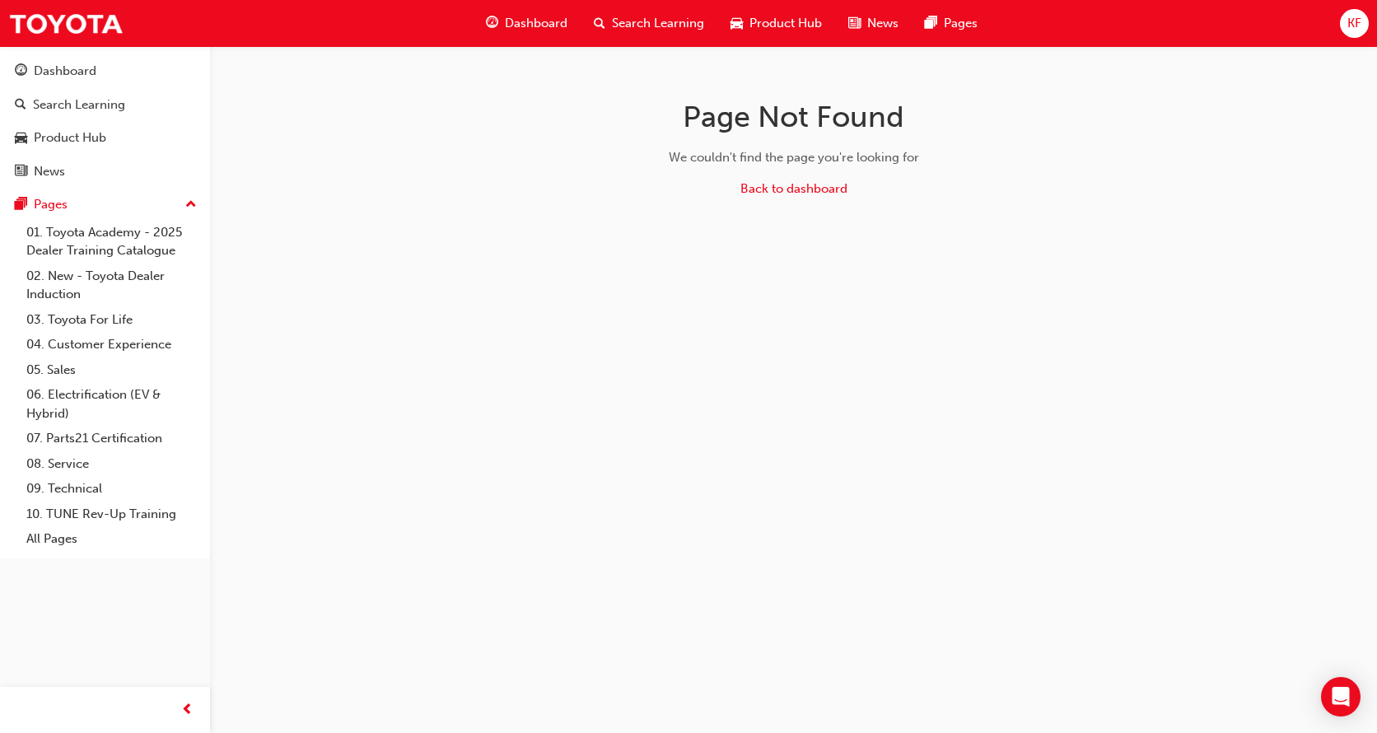
click at [533, 35] on div "Dashboard" at bounding box center [527, 24] width 108 height 34
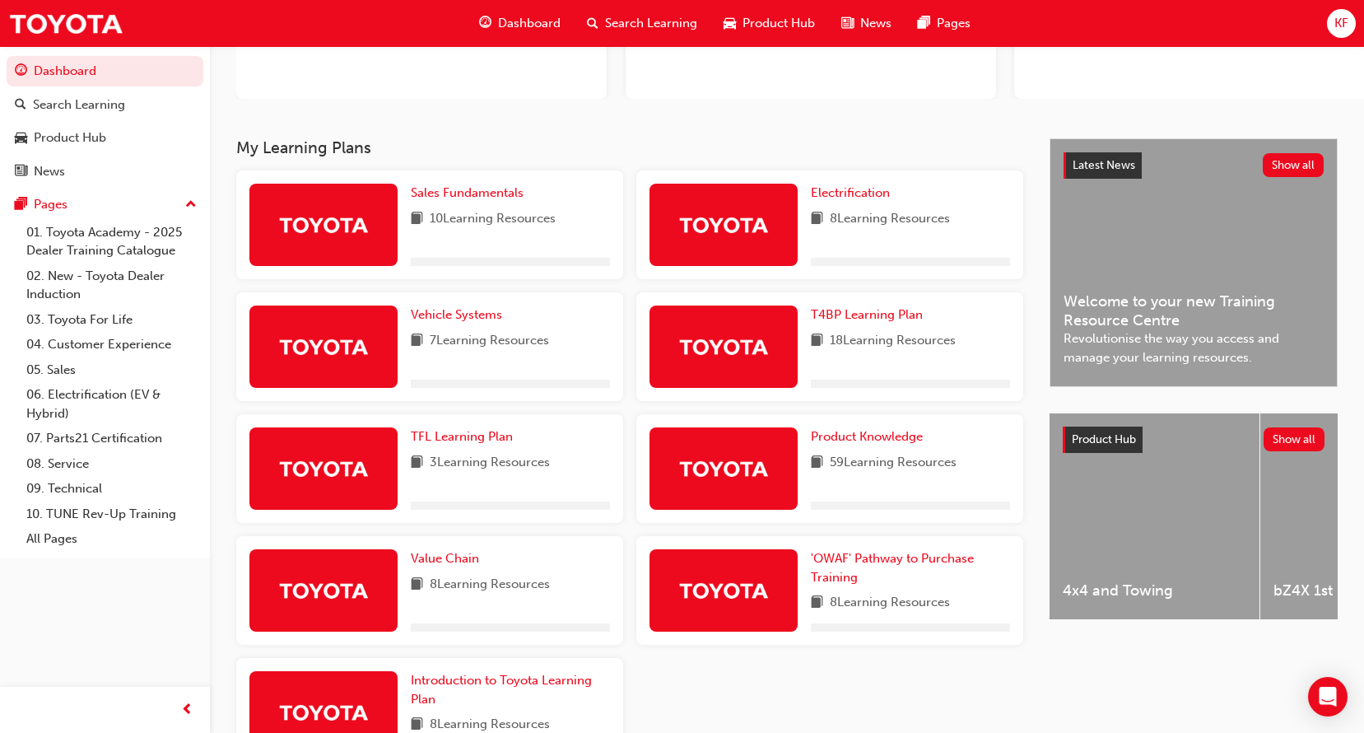
scroll to position [329, 0]
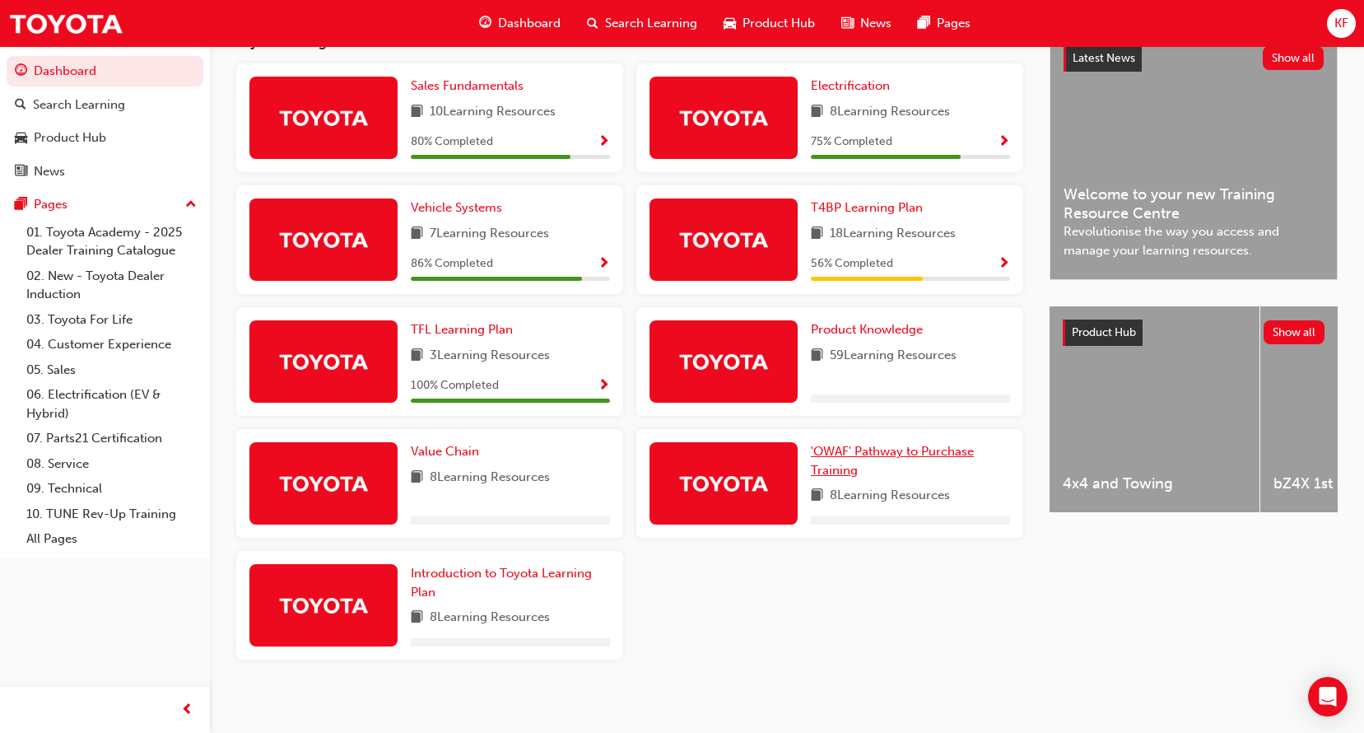
click at [832, 460] on link "'OWAF' Pathway to Purchase Training" at bounding box center [910, 460] width 199 height 37
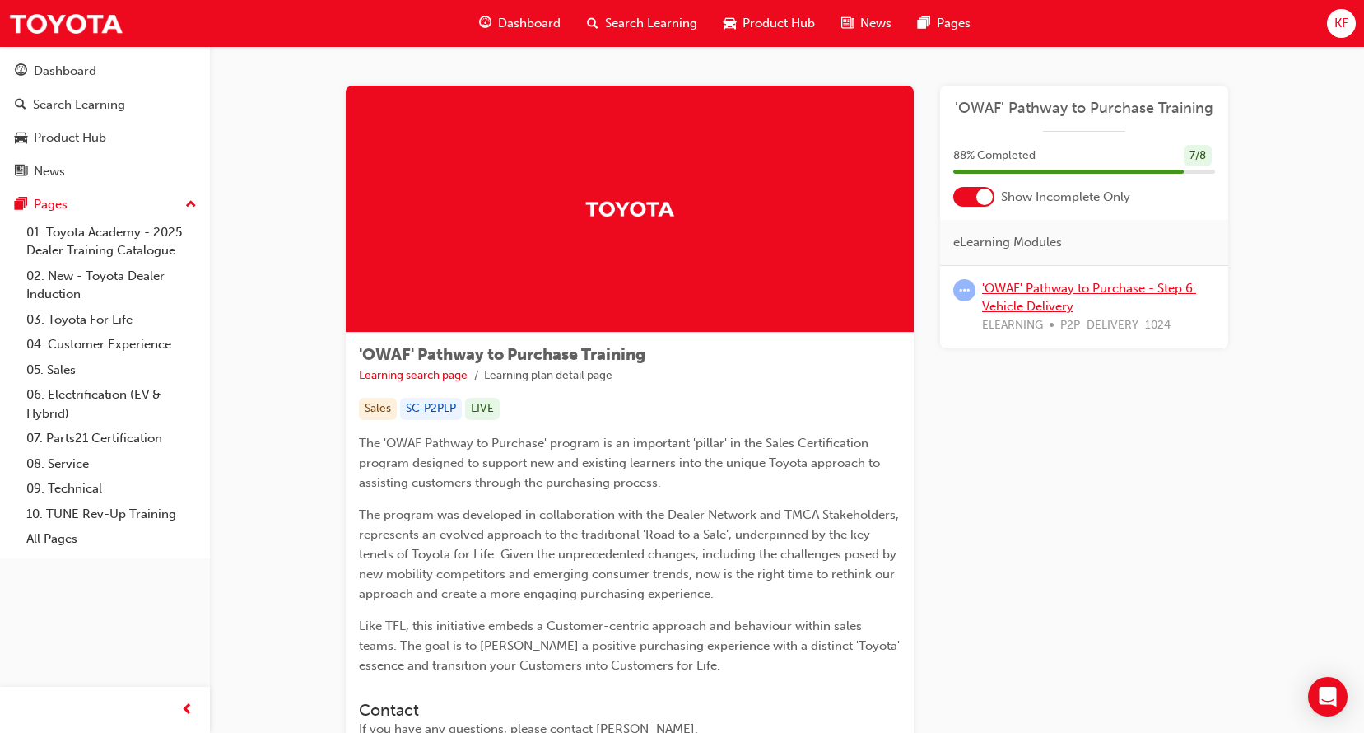
click at [1015, 309] on link "'OWAF' Pathway to Purchase - Step 6: Vehicle Delivery" at bounding box center [1089, 298] width 214 height 34
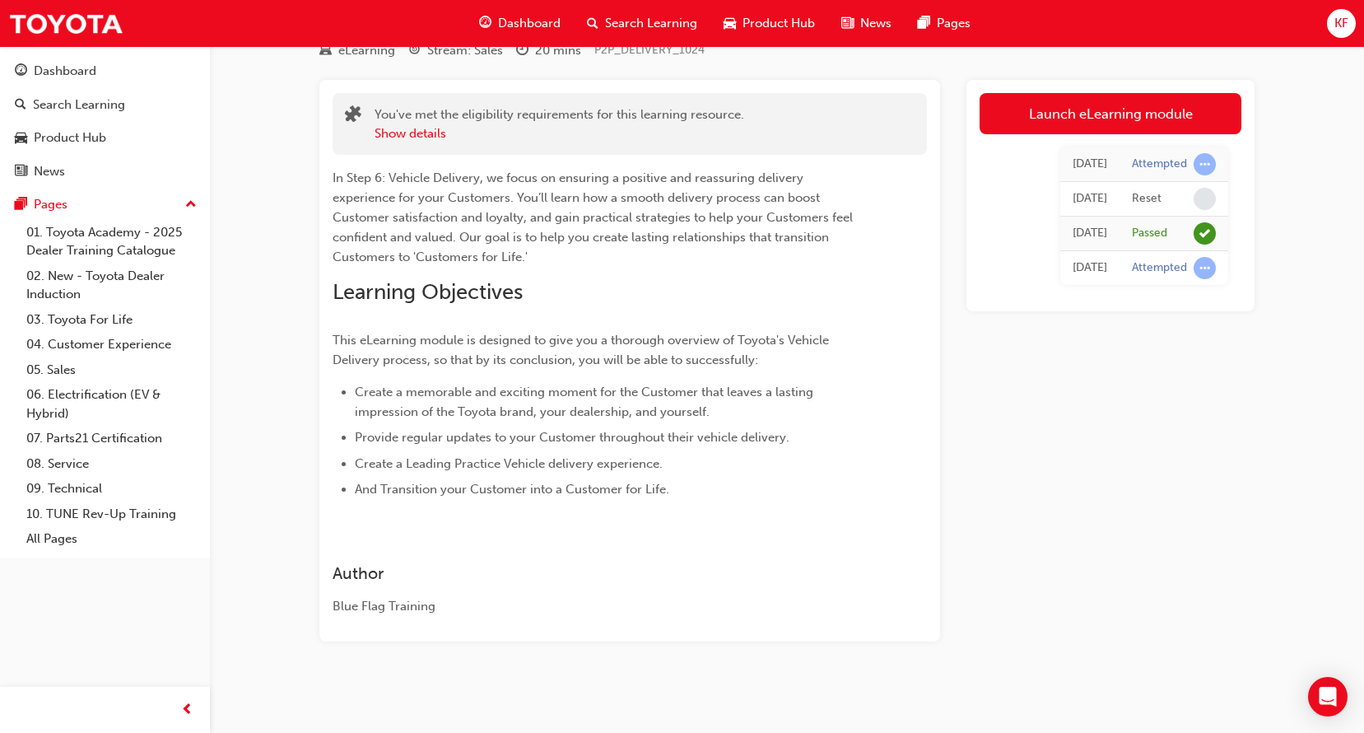
scroll to position [71, 0]
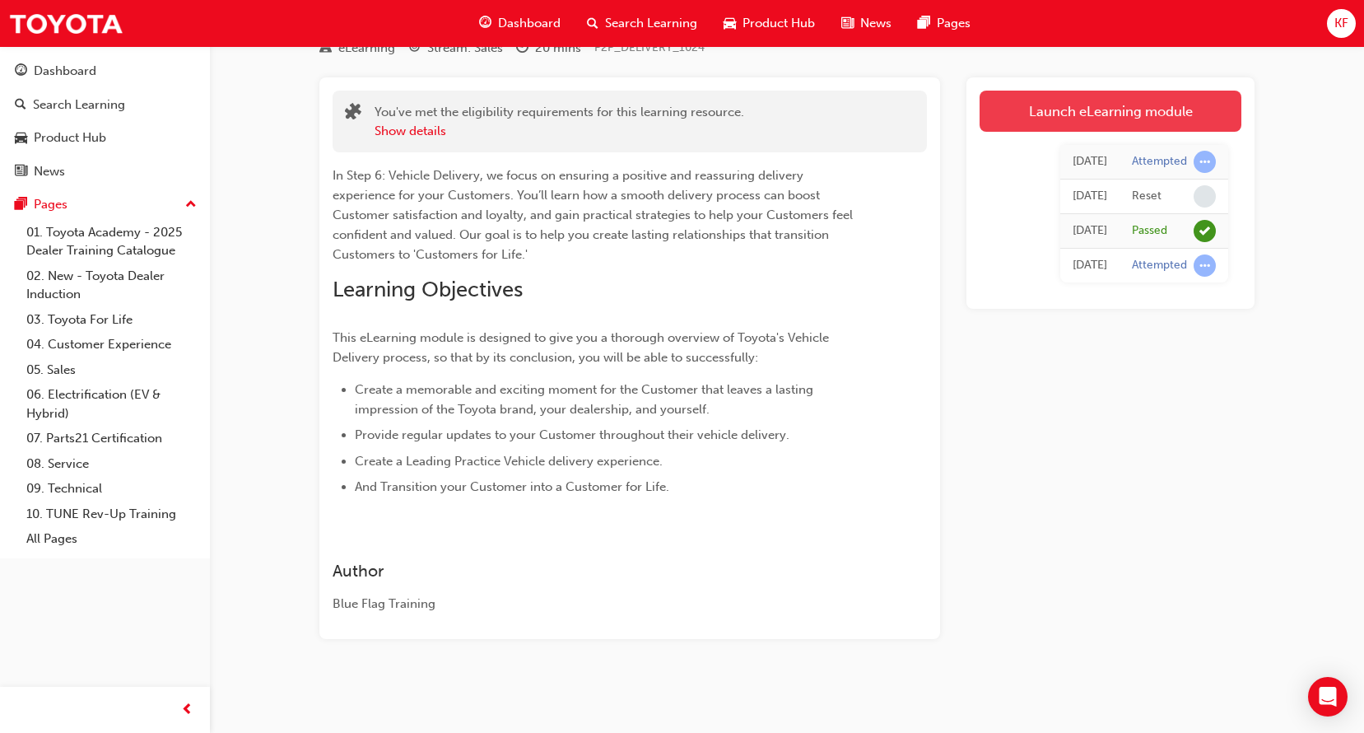
click at [1102, 108] on link "Launch eLearning module" at bounding box center [1111, 111] width 262 height 41
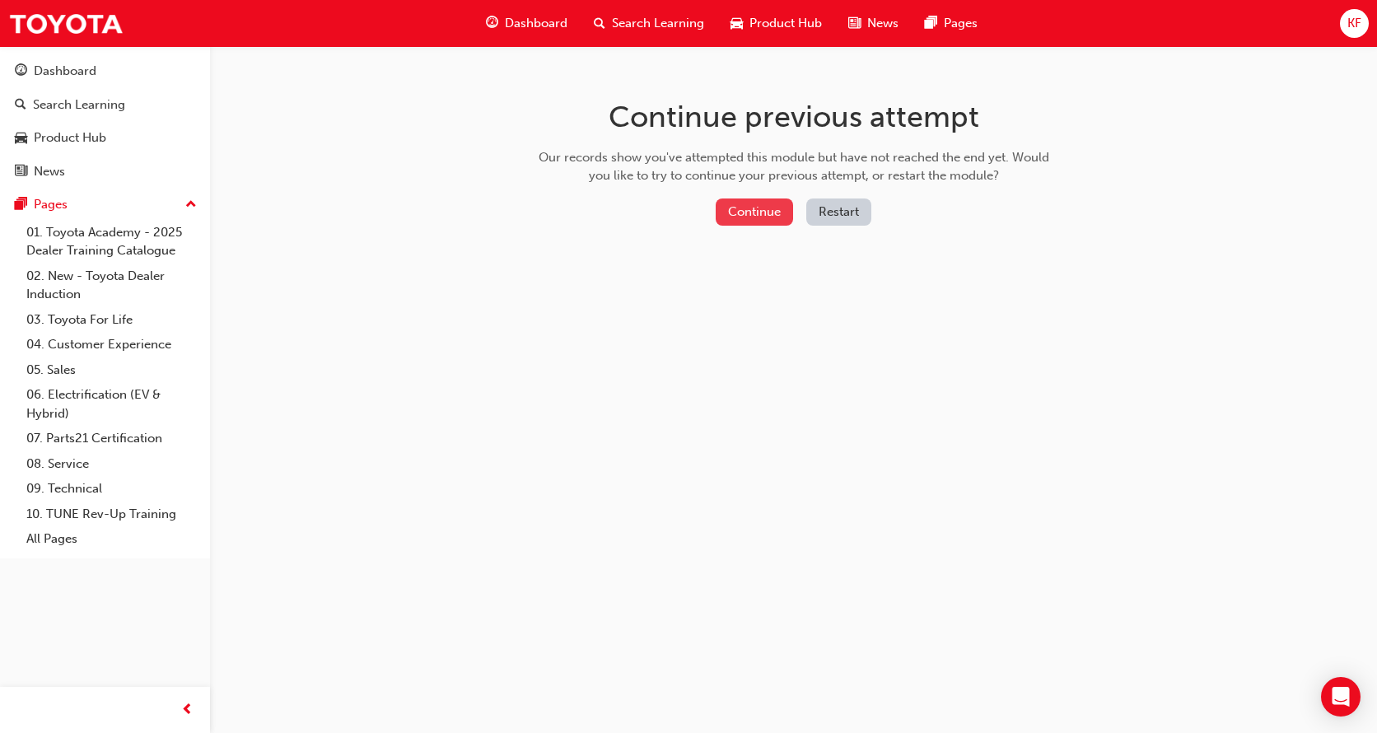
click at [767, 207] on button "Continue" at bounding box center [753, 211] width 77 height 27
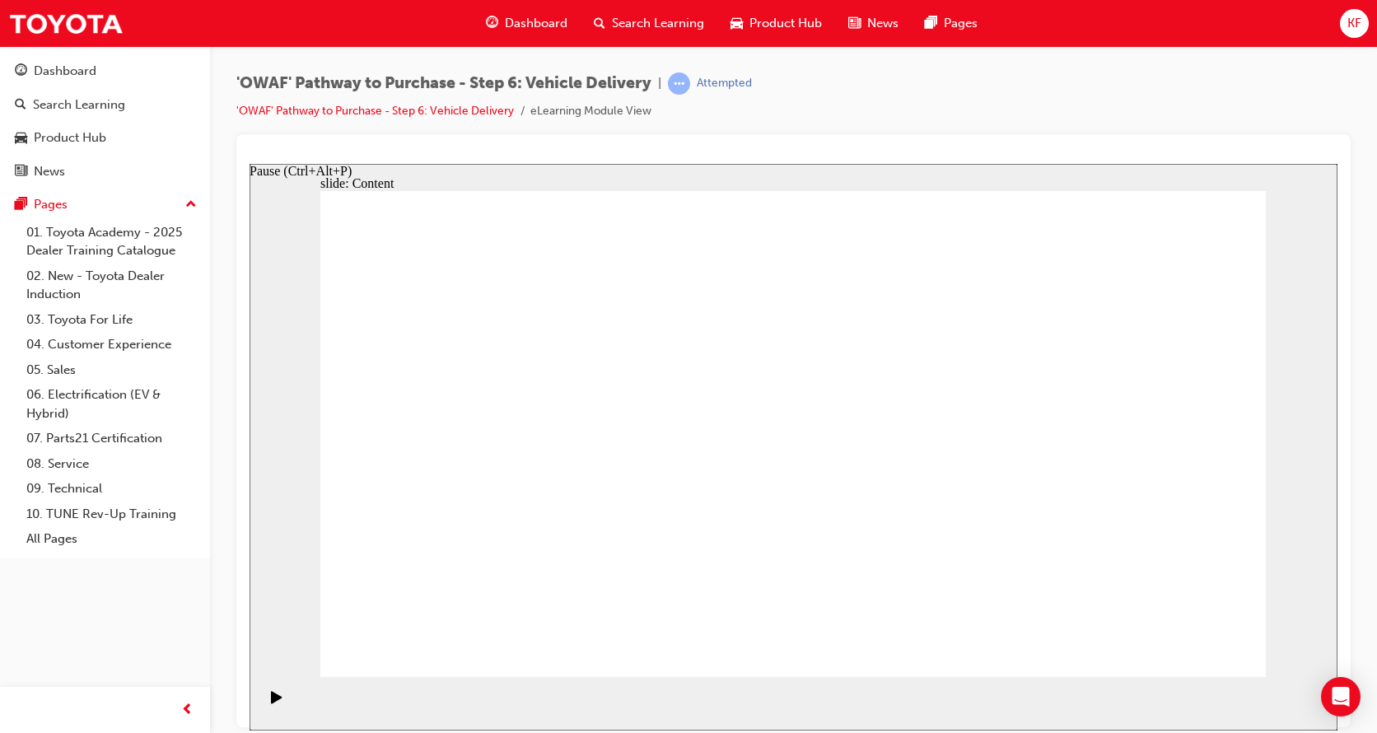
click at [272, 697] on icon "Pause (Ctrl+Alt+P)" at bounding box center [277, 696] width 12 height 13
click at [273, 702] on icon "Pause (Ctrl+Alt+P)" at bounding box center [276, 696] width 11 height 12
click at [459, 109] on link "'OWAF' Pathway to Purchase - Step 6: Vehicle Delivery" at bounding box center [374, 111] width 277 height 14
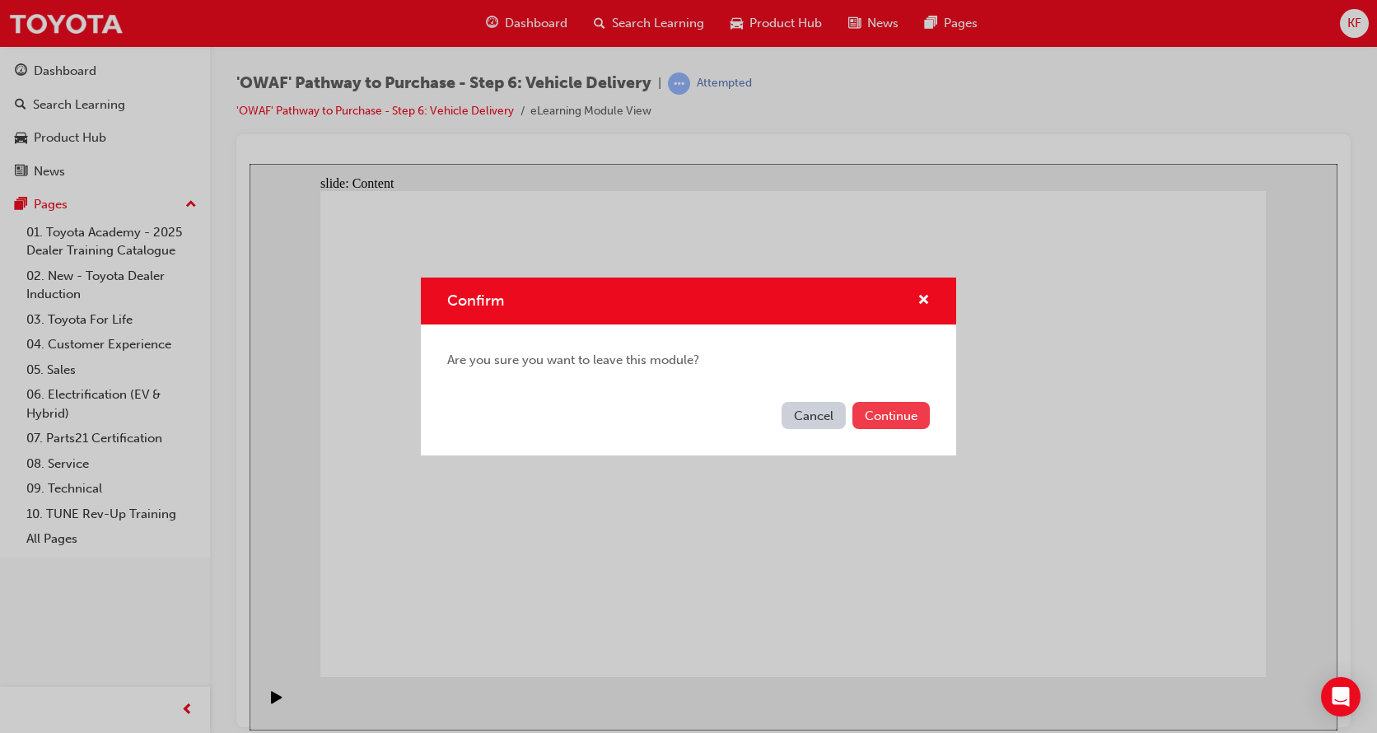
click at [894, 417] on button "Continue" at bounding box center [890, 415] width 77 height 27
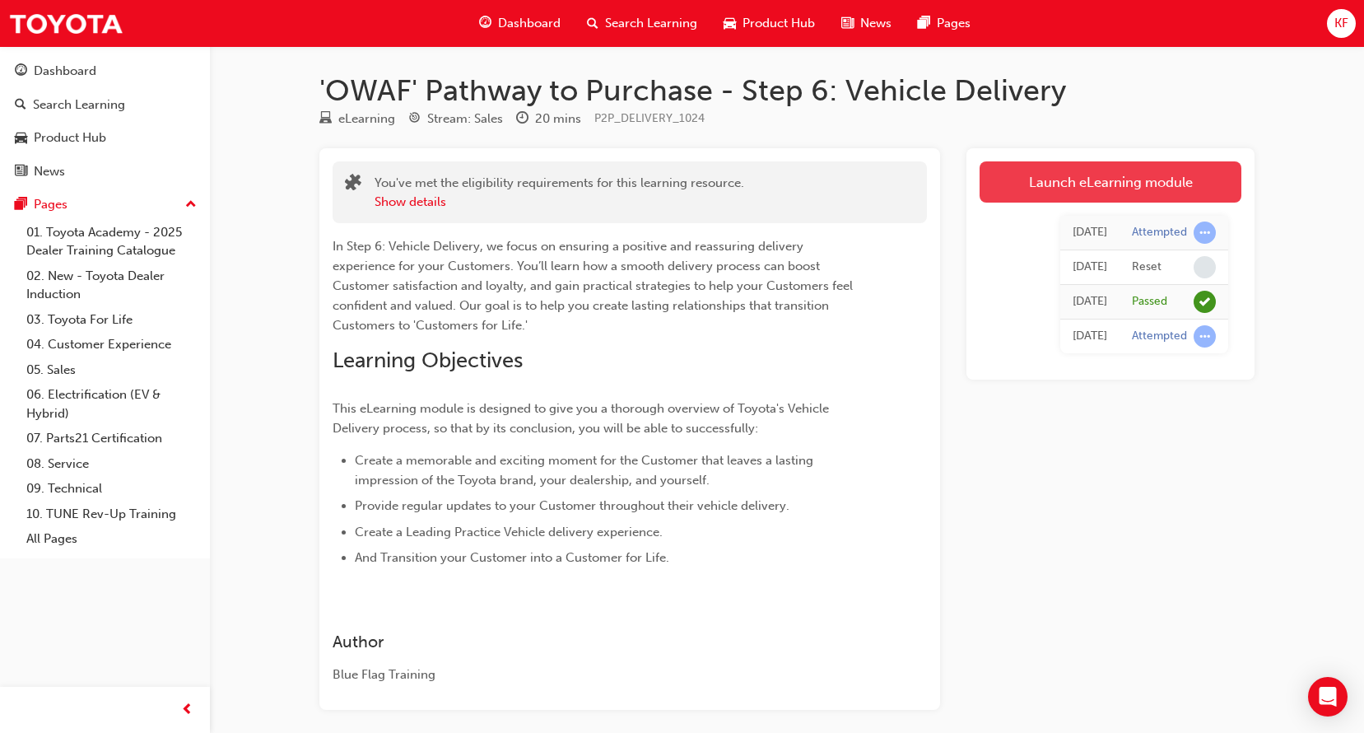
click at [1047, 177] on link "Launch eLearning module" at bounding box center [1111, 181] width 262 height 41
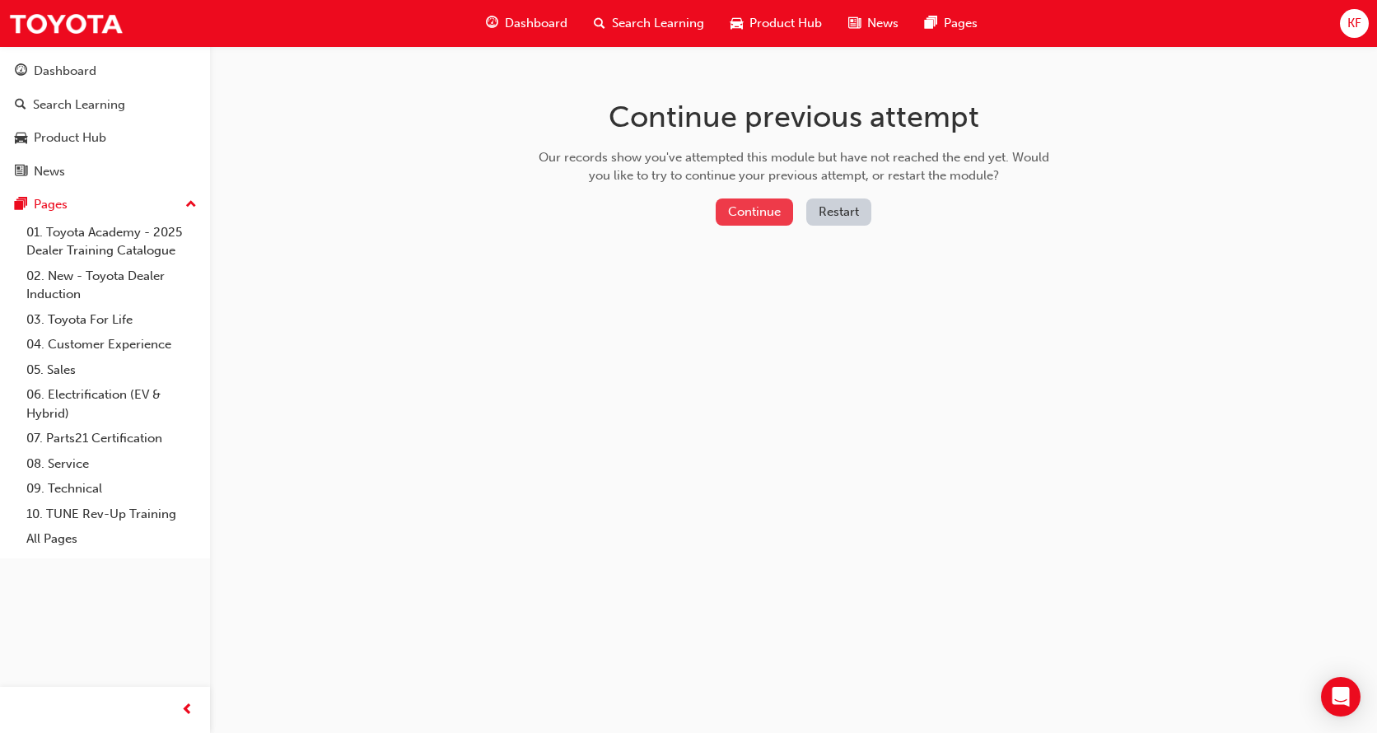
click at [768, 210] on button "Continue" at bounding box center [753, 211] width 77 height 27
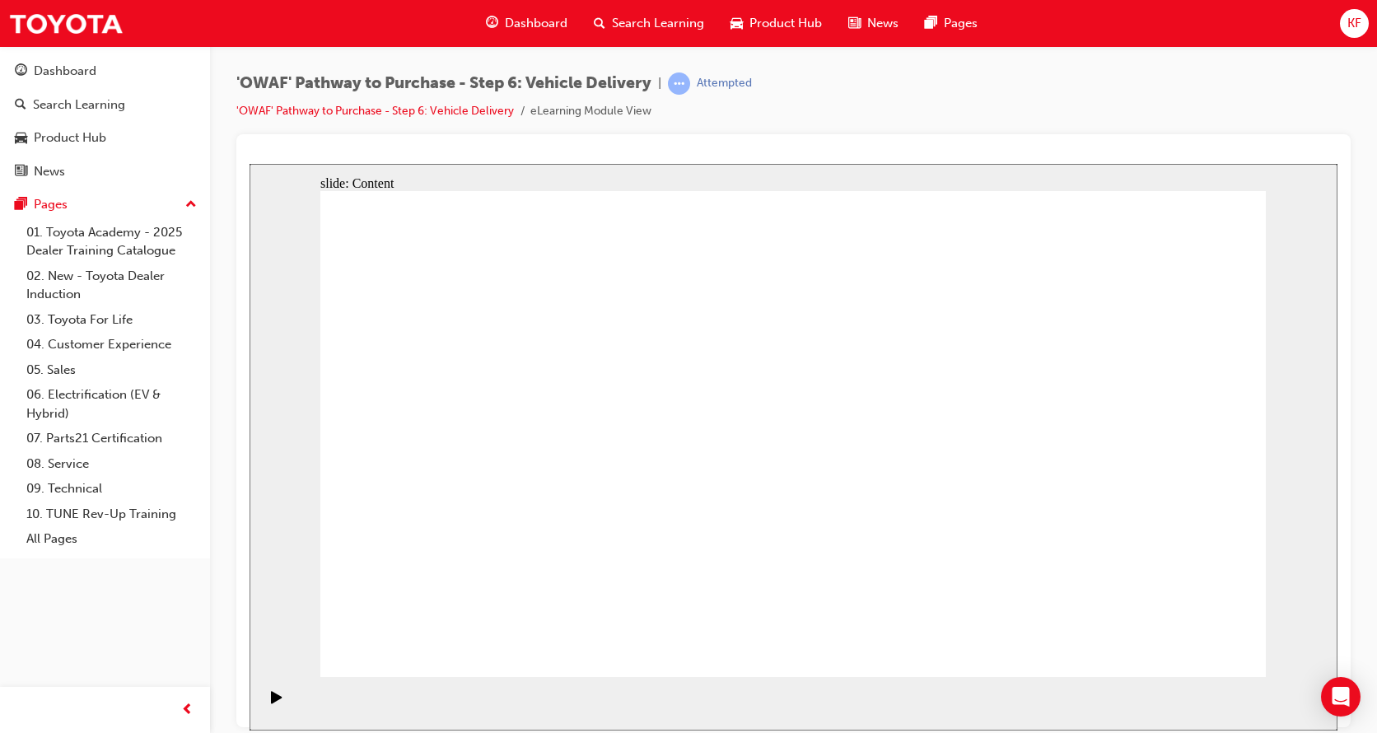
drag, startPoint x: 1141, startPoint y: 667, endPoint x: 1125, endPoint y: 675, distance: 17.7
click at [1128, 675] on div "slide: Content Rectangle 1 Rectangle 1 Rectangle 1 Rectangle 1 Rectangle 1 Rect…" at bounding box center [793, 446] width 1088 height 566
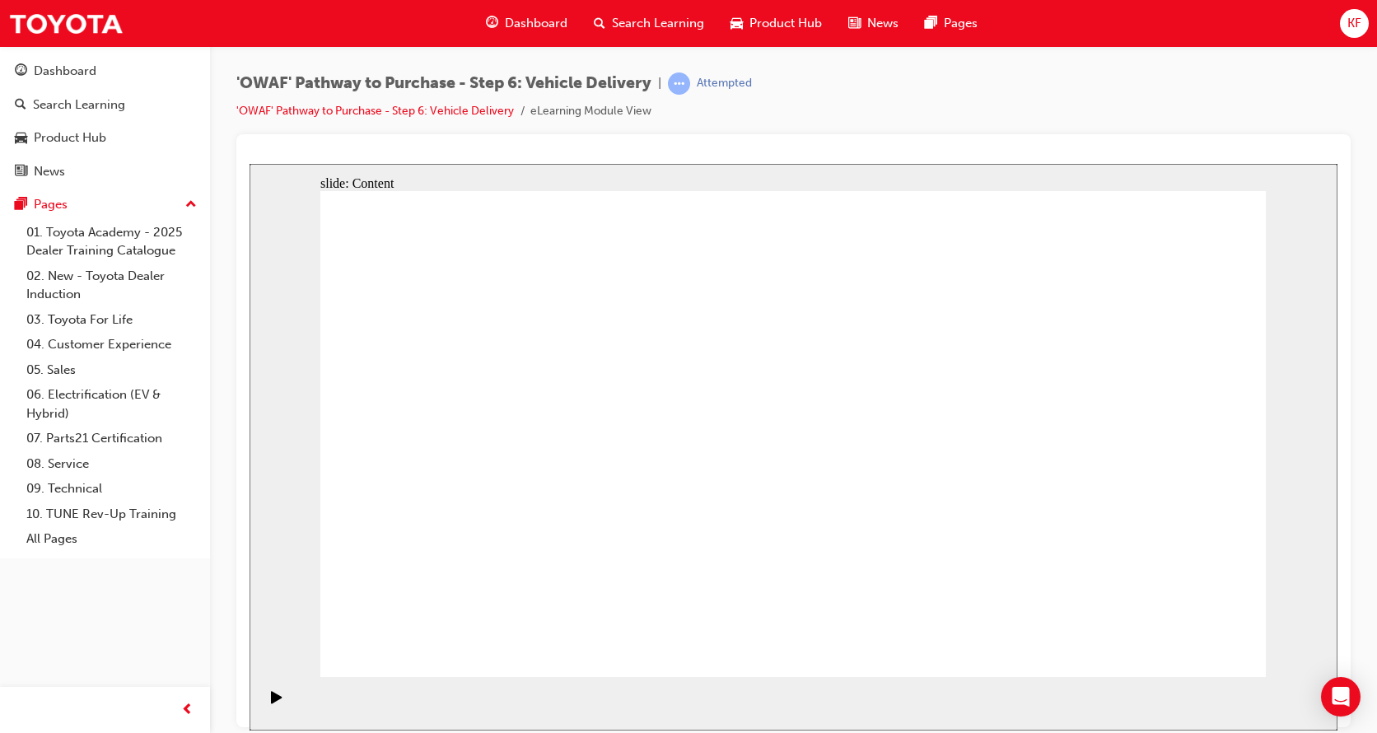
drag, startPoint x: 488, startPoint y: 535, endPoint x: 484, endPoint y: 525, distance: 10.7
drag, startPoint x: 482, startPoint y: 518, endPoint x: 491, endPoint y: 524, distance: 11.2
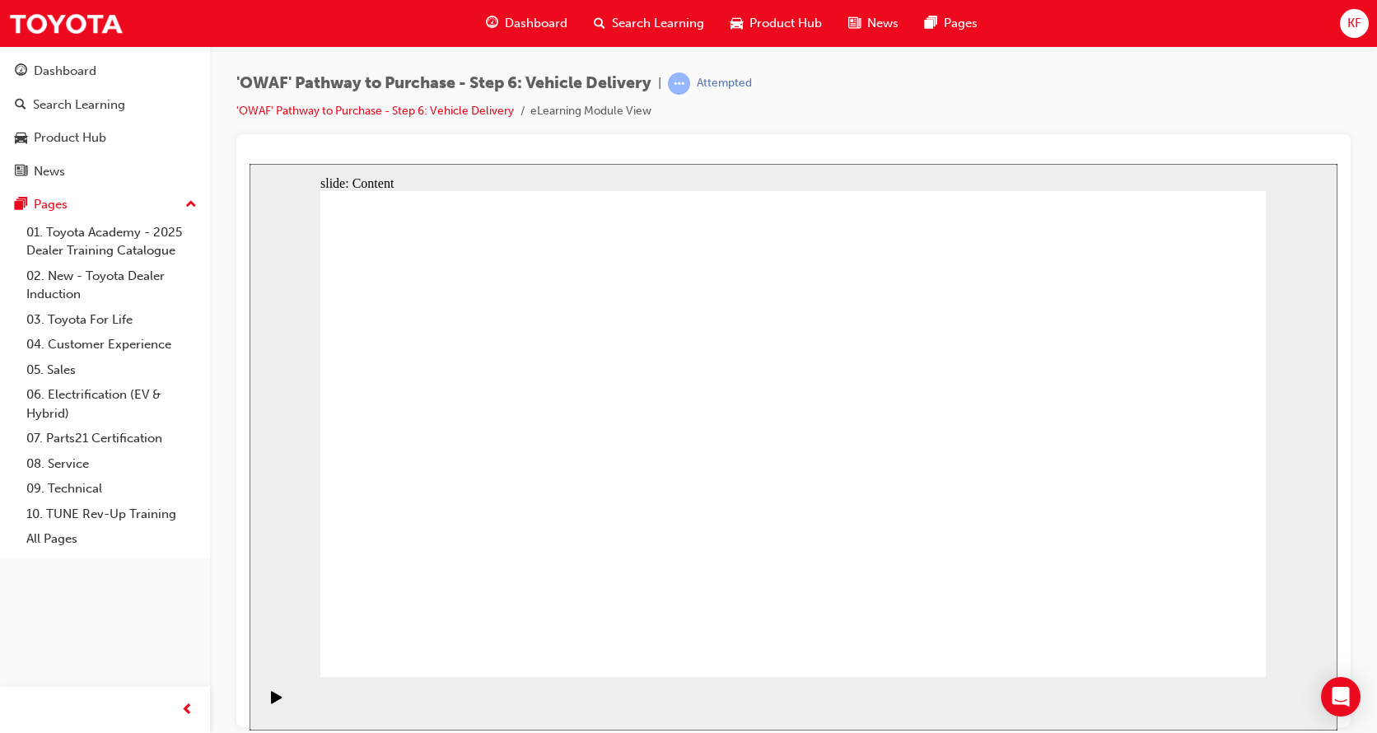
drag, startPoint x: 1114, startPoint y: 280, endPoint x: 1023, endPoint y: 253, distance: 94.5
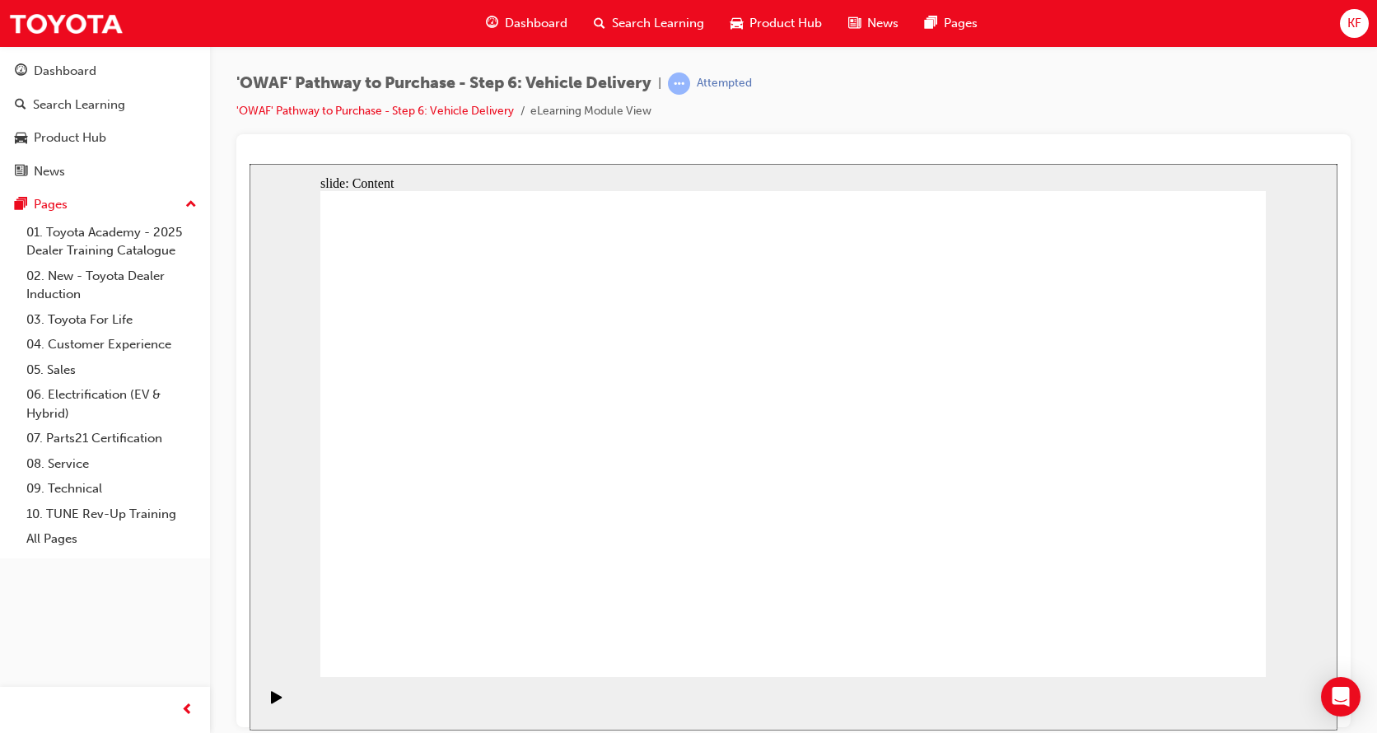
drag, startPoint x: 1159, startPoint y: 631, endPoint x: 1175, endPoint y: 635, distance: 16.0
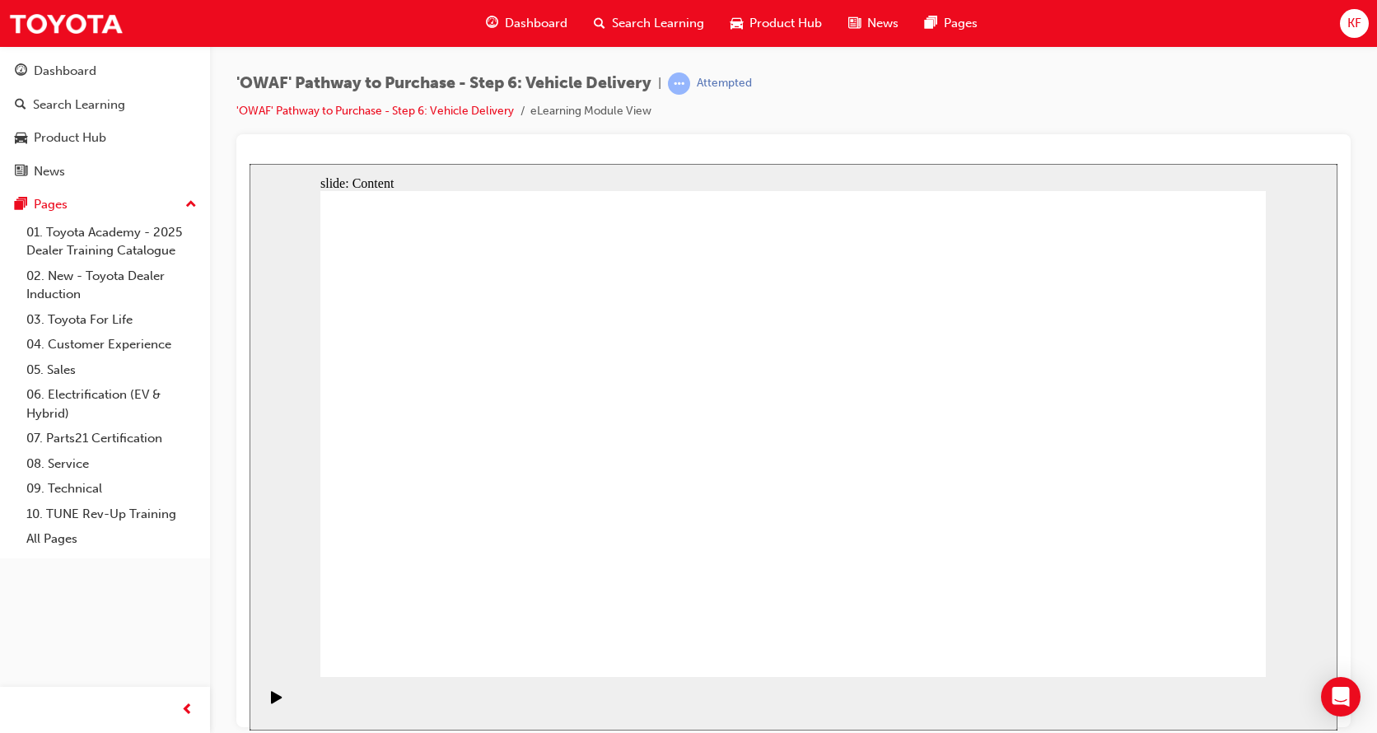
drag, startPoint x: 753, startPoint y: 551, endPoint x: 712, endPoint y: 546, distance: 41.5
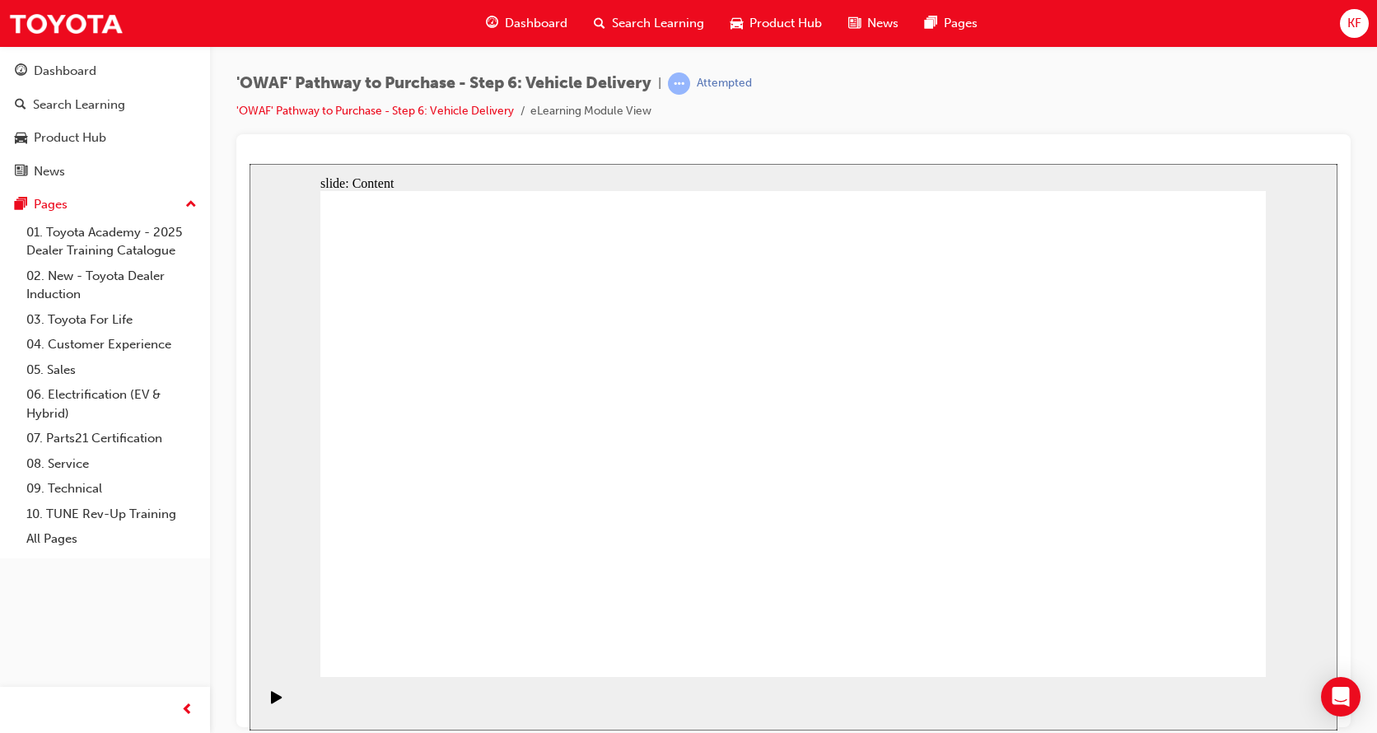
drag, startPoint x: 818, startPoint y: 659, endPoint x: 801, endPoint y: 646, distance: 21.7
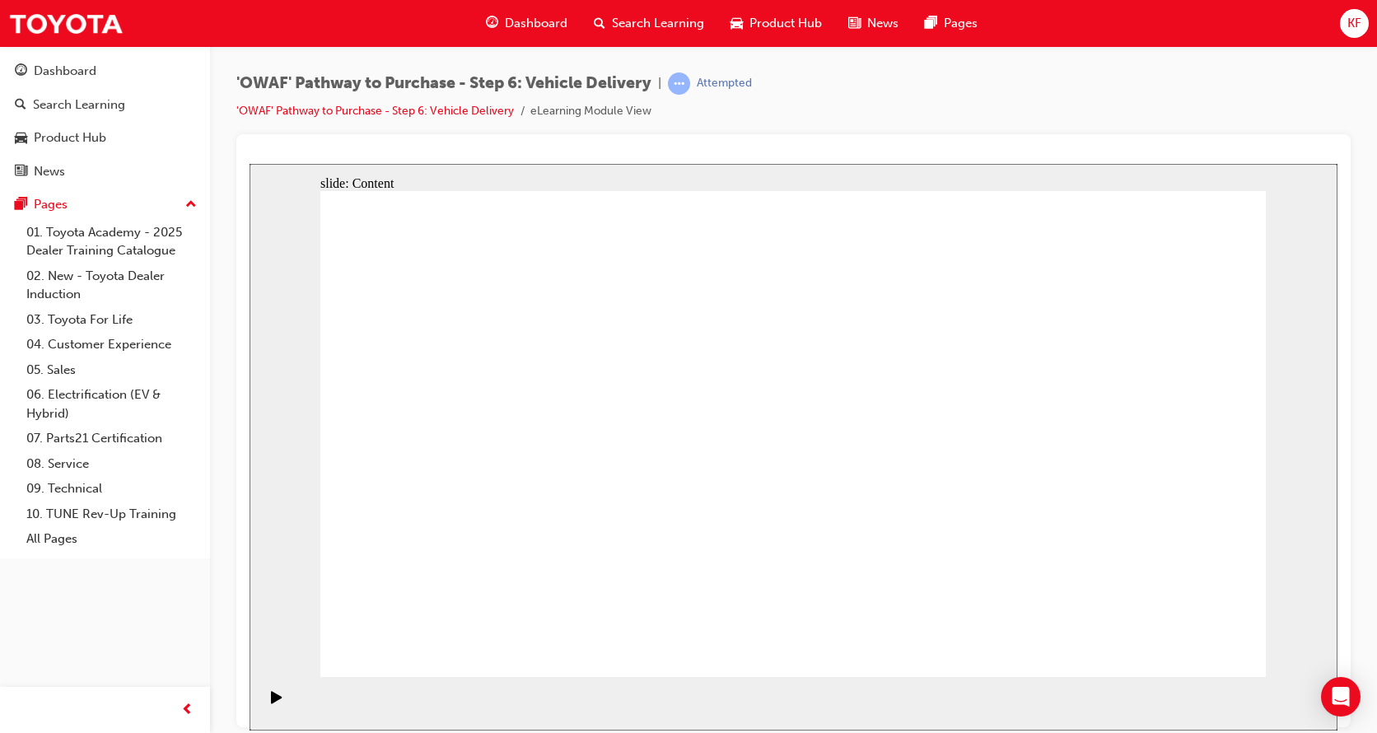
click at [271, 702] on icon "Play (Ctrl+Alt+P)" at bounding box center [276, 696] width 11 height 12
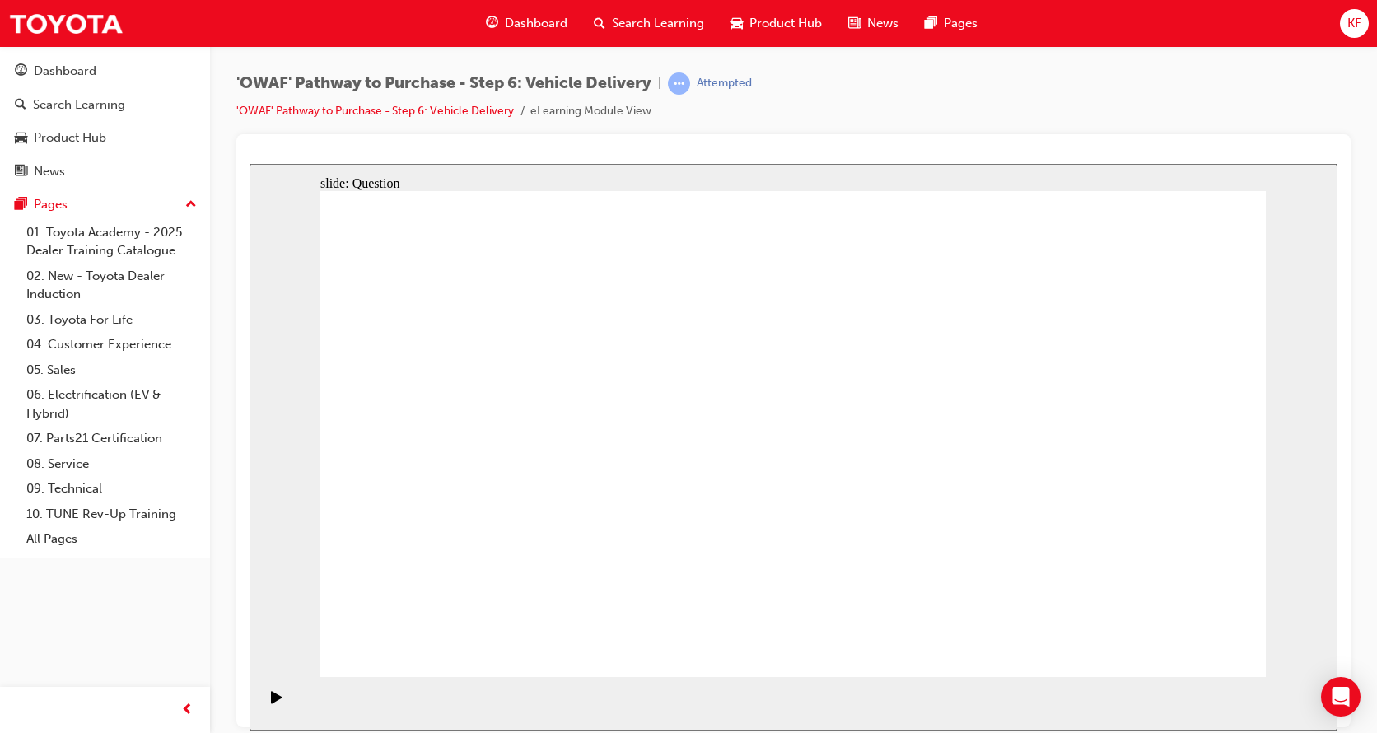
radio input "true"
drag, startPoint x: 652, startPoint y: 592, endPoint x: 664, endPoint y: 391, distance: 201.3
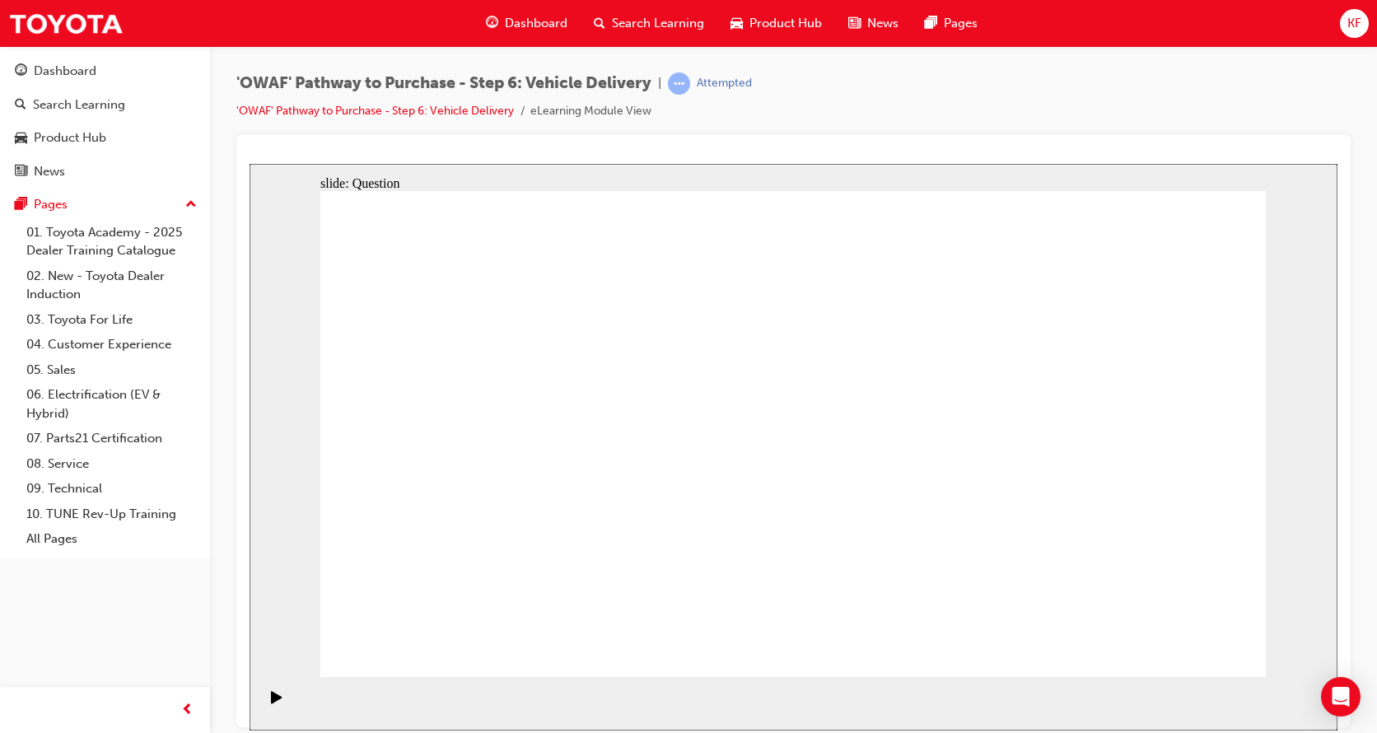
drag, startPoint x: 788, startPoint y: 533, endPoint x: 962, endPoint y: 393, distance: 223.7
drag, startPoint x: 962, startPoint y: 554, endPoint x: 547, endPoint y: 467, distance: 424.8
drag, startPoint x: 818, startPoint y: 312, endPoint x: 819, endPoint y: 326, distance: 14.1
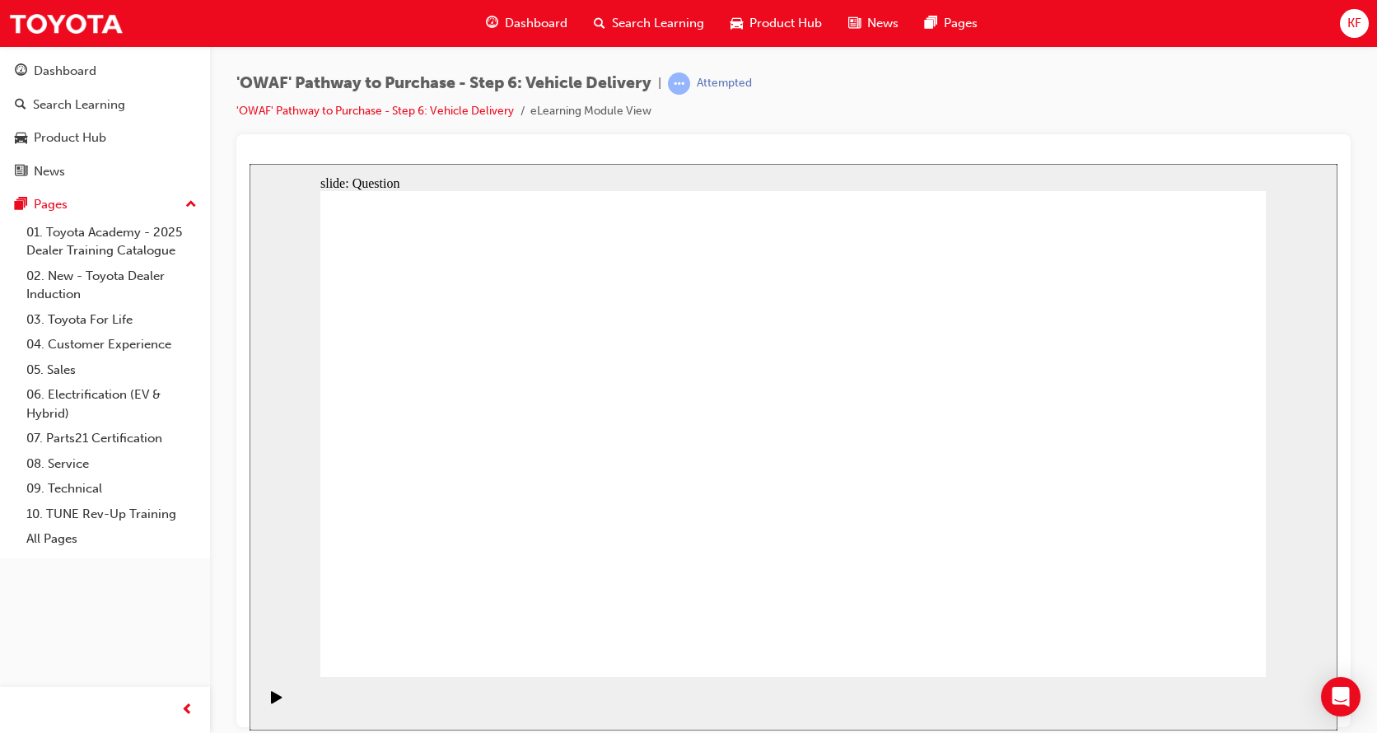
drag, startPoint x: 586, startPoint y: 440, endPoint x: 611, endPoint y: 612, distance: 173.0
drag, startPoint x: 985, startPoint y: 596, endPoint x: 555, endPoint y: 456, distance: 452.0
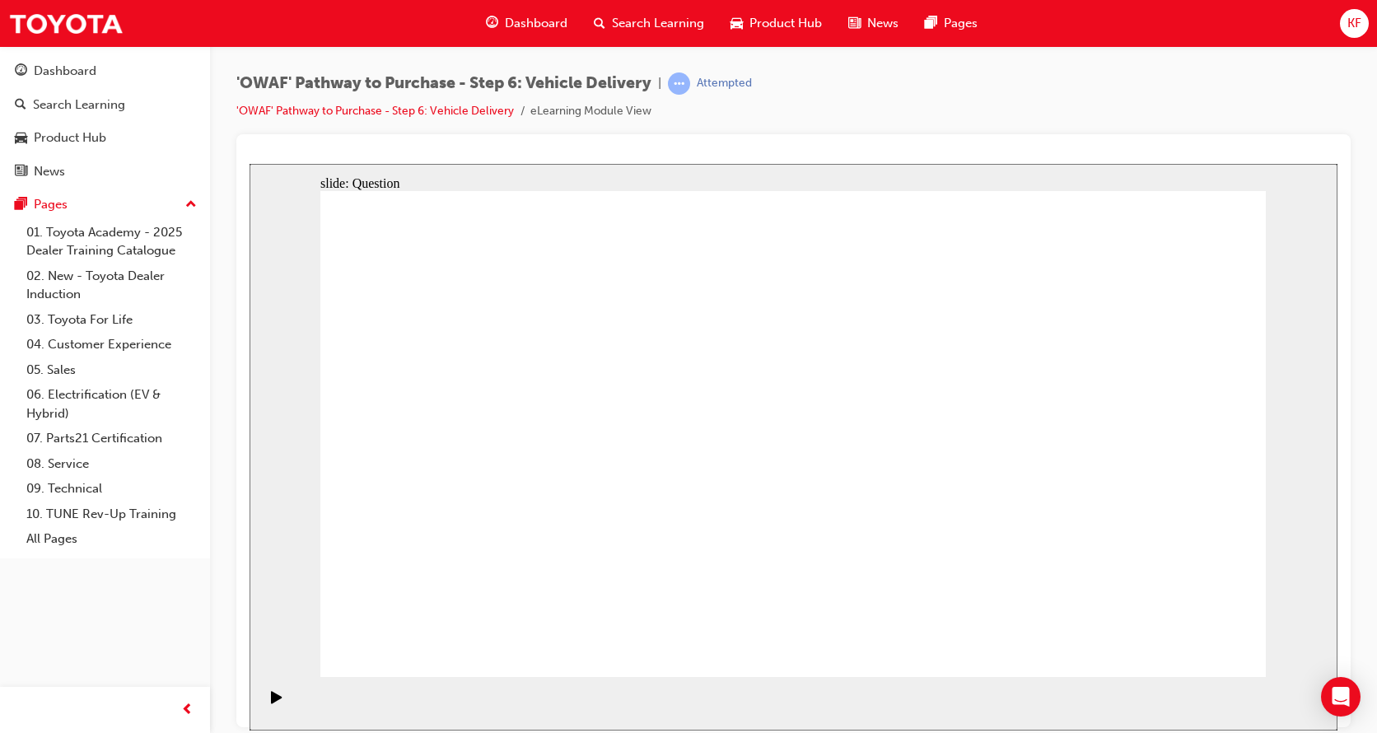
checkbox input "true"
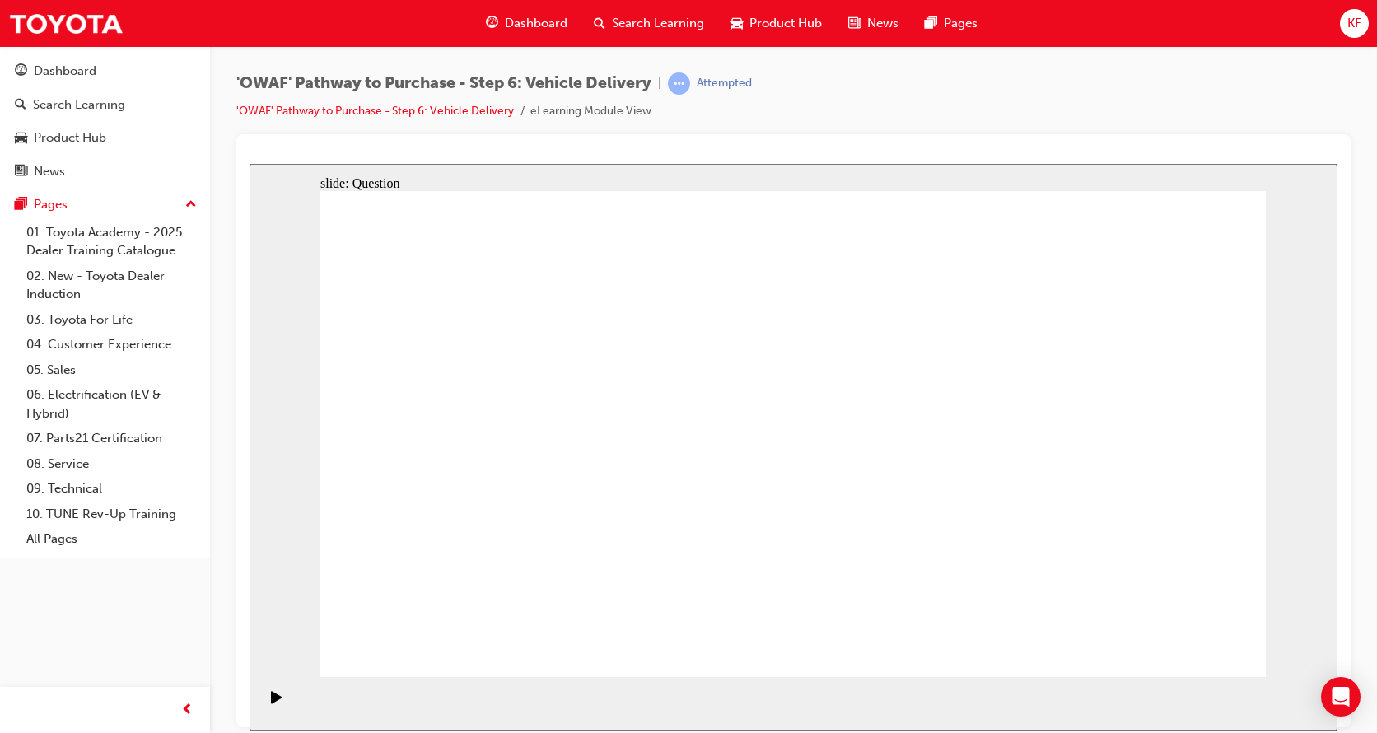
checkbox input "true"
drag, startPoint x: 1201, startPoint y: 656, endPoint x: 1194, endPoint y: 644, distance: 14.4
drag, startPoint x: 1103, startPoint y: 508, endPoint x: 473, endPoint y: 542, distance: 630.7
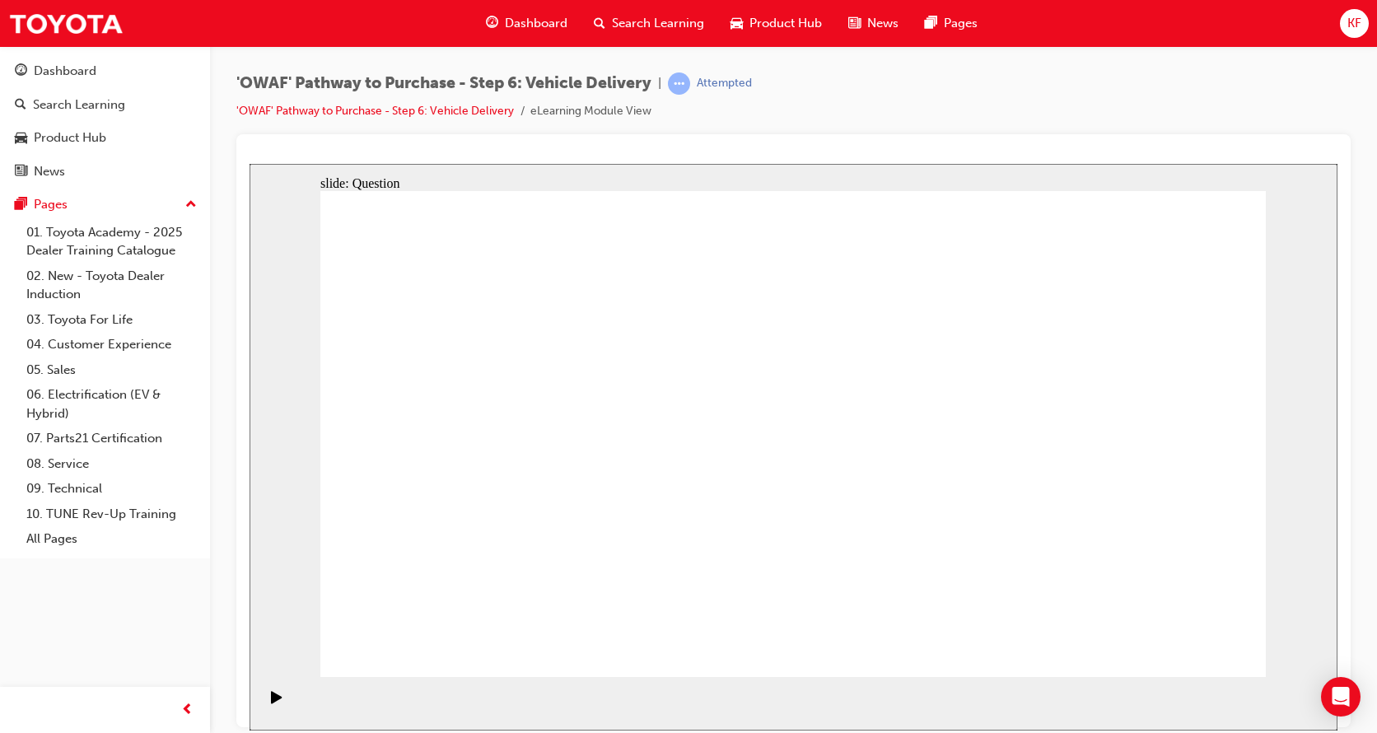
drag, startPoint x: 1068, startPoint y: 496, endPoint x: 458, endPoint y: 524, distance: 610.7
drag, startPoint x: 1130, startPoint y: 523, endPoint x: 849, endPoint y: 567, distance: 285.0
drag, startPoint x: 977, startPoint y: 497, endPoint x: 547, endPoint y: 546, distance: 433.3
drag, startPoint x: 1101, startPoint y: 510, endPoint x: 575, endPoint y: 552, distance: 527.8
drag, startPoint x: 1140, startPoint y: 500, endPoint x: 859, endPoint y: 526, distance: 282.0
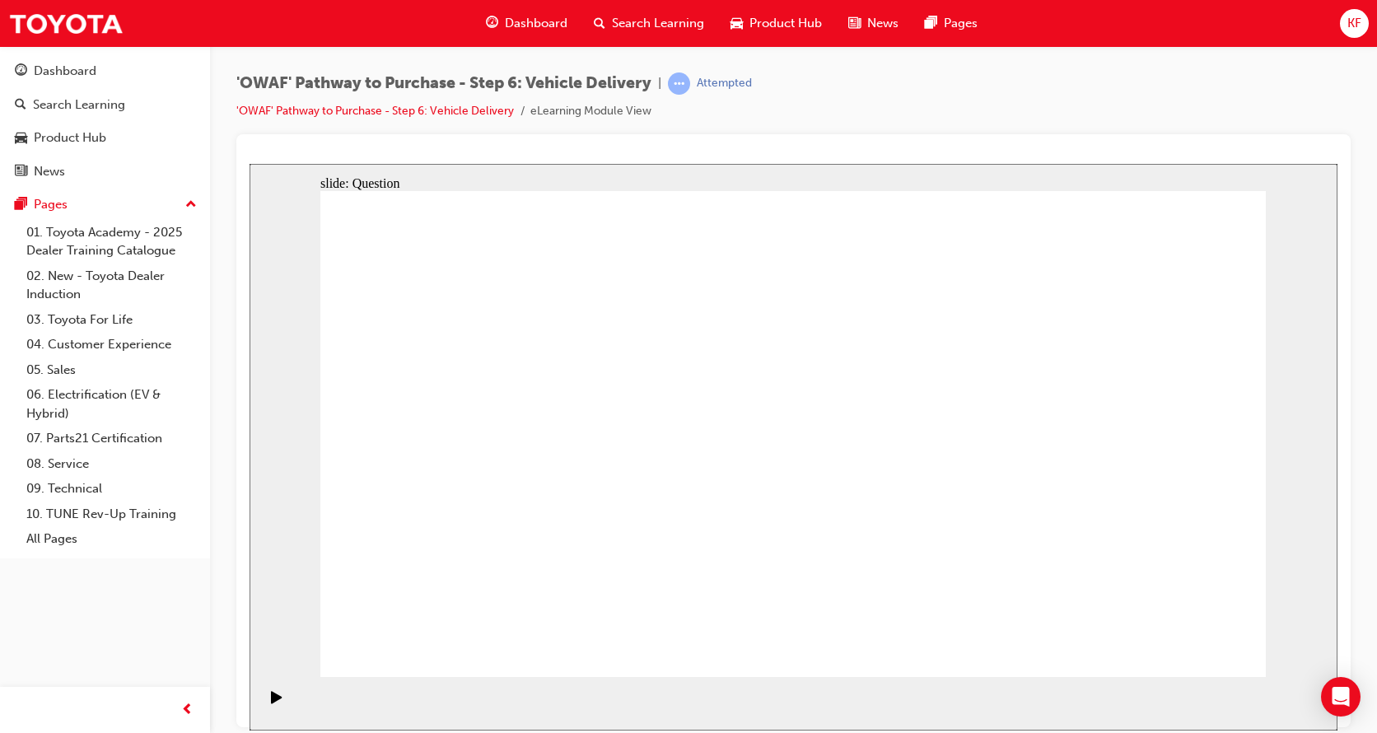
drag, startPoint x: 1092, startPoint y: 504, endPoint x: 529, endPoint y: 533, distance: 564.7
drag, startPoint x: 1055, startPoint y: 512, endPoint x: 450, endPoint y: 536, distance: 606.4
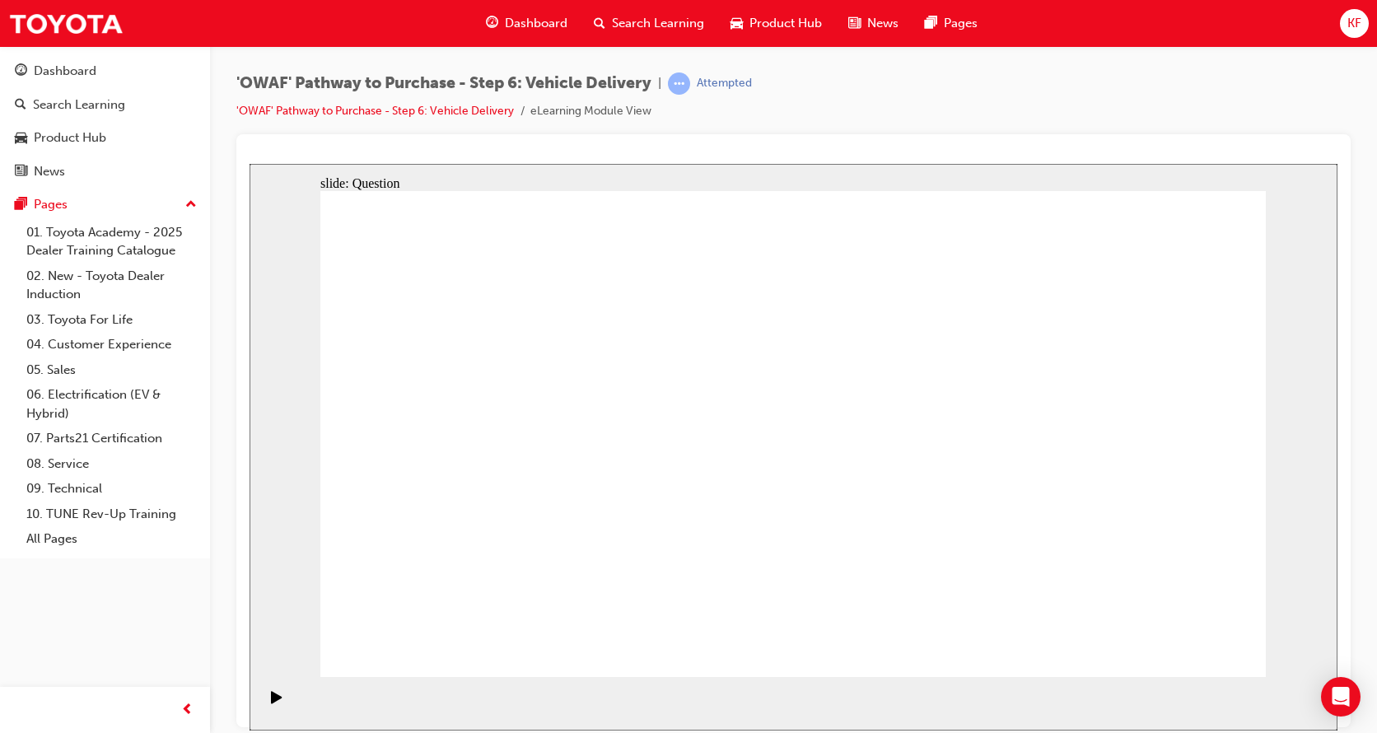
radio input "true"
drag, startPoint x: 1144, startPoint y: 654, endPoint x: 1151, endPoint y: 642, distance: 13.7
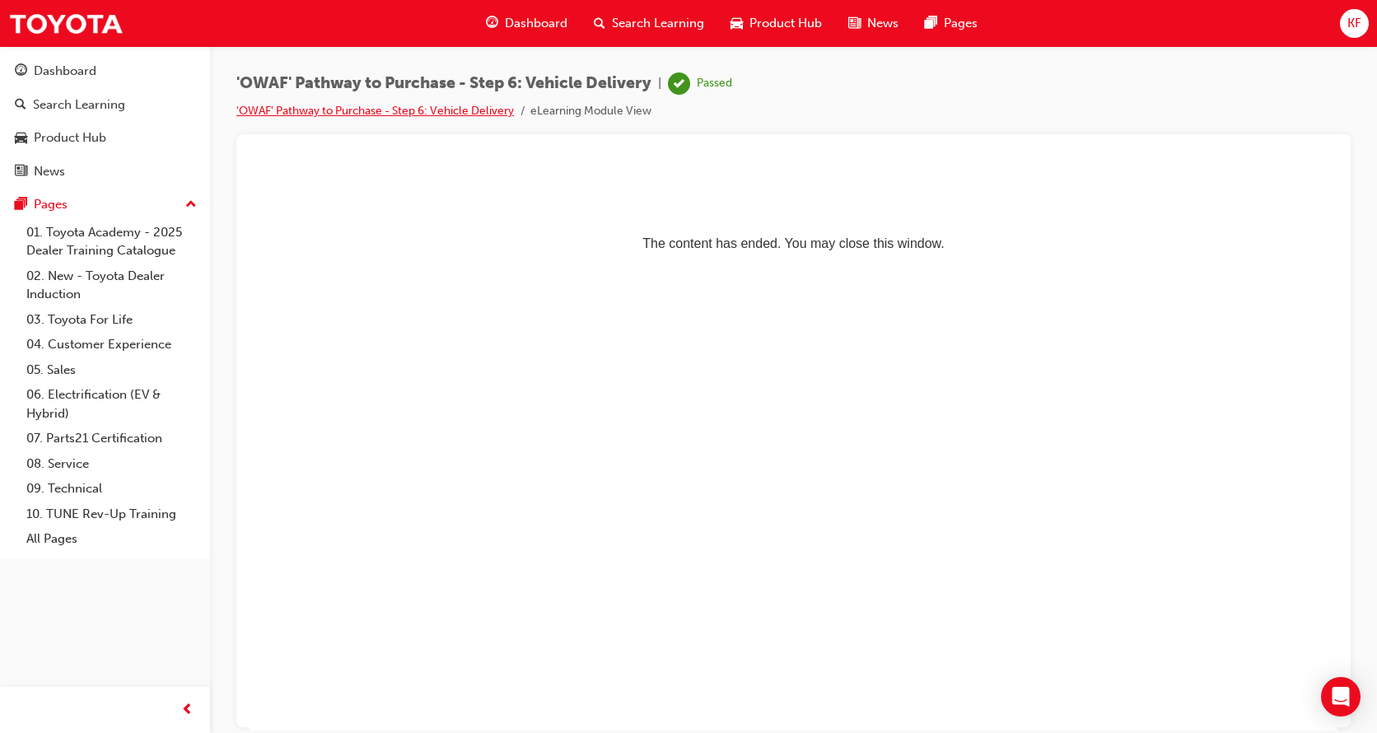
click at [312, 106] on link "'OWAF' Pathway to Purchase - Step 6: Vehicle Delivery" at bounding box center [374, 111] width 277 height 14
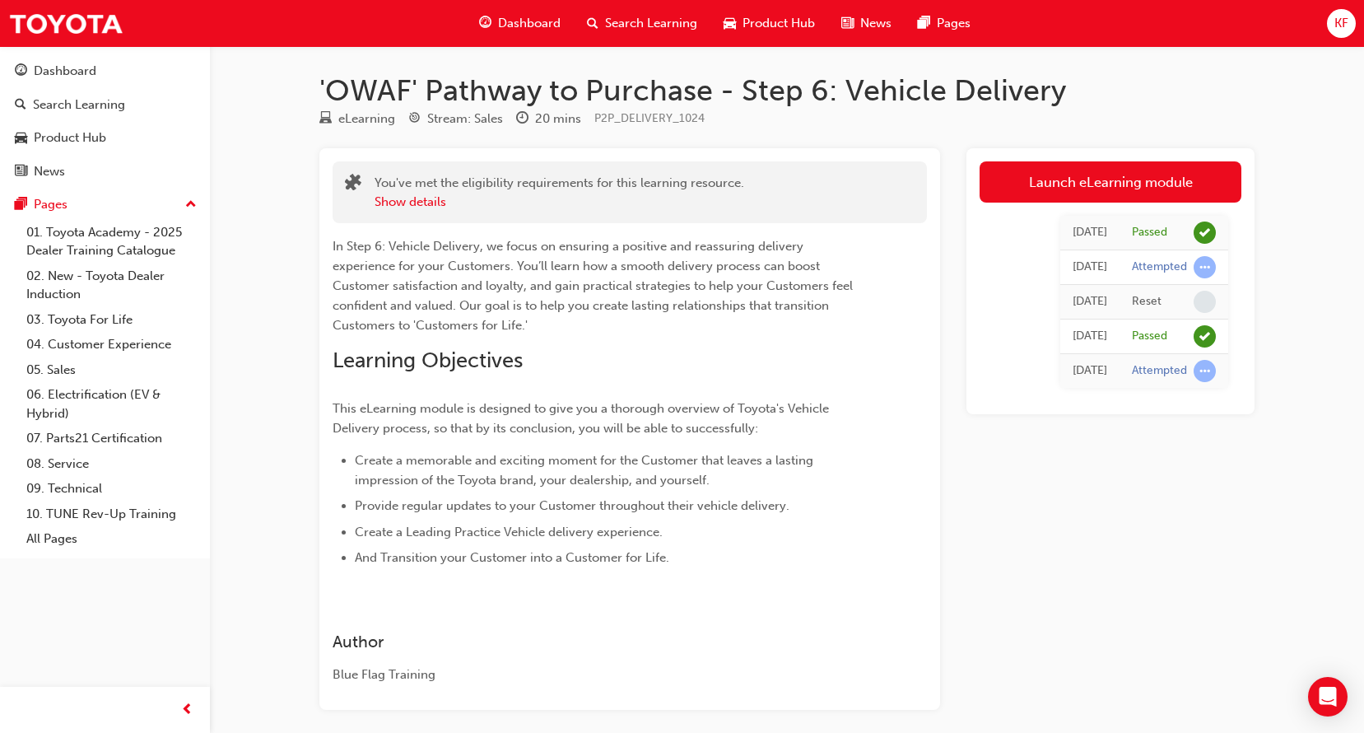
click at [505, 15] on span "Dashboard" at bounding box center [529, 23] width 63 height 19
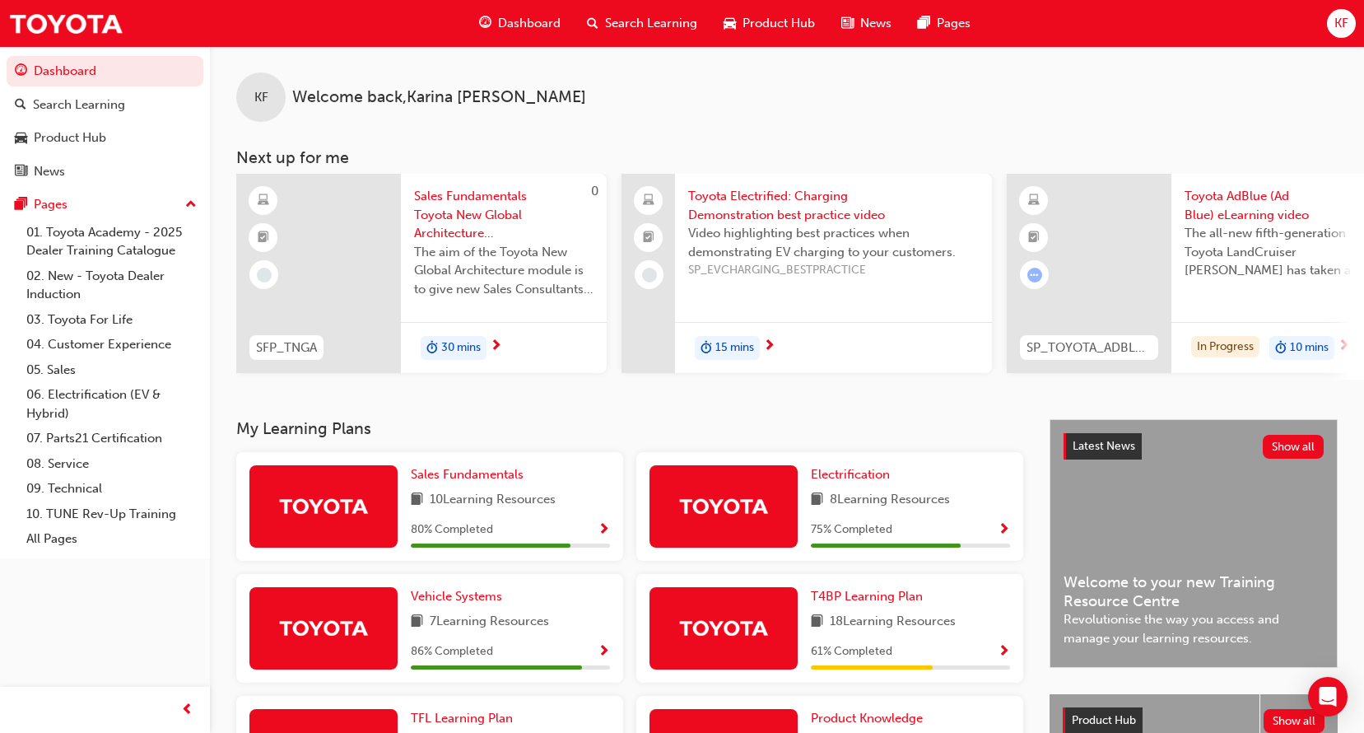
click at [678, 25] on span "Search Learning" at bounding box center [651, 23] width 92 height 19
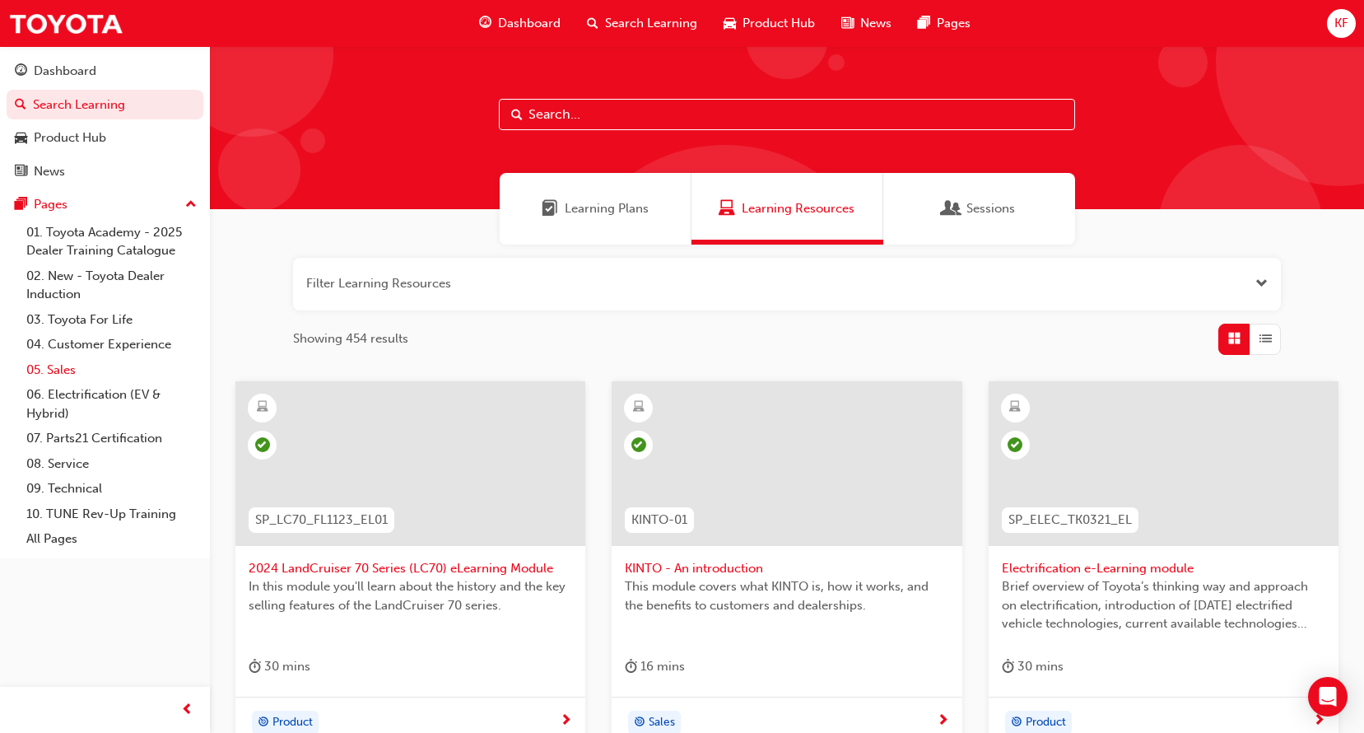
click at [79, 367] on link "05. Sales" at bounding box center [112, 370] width 184 height 26
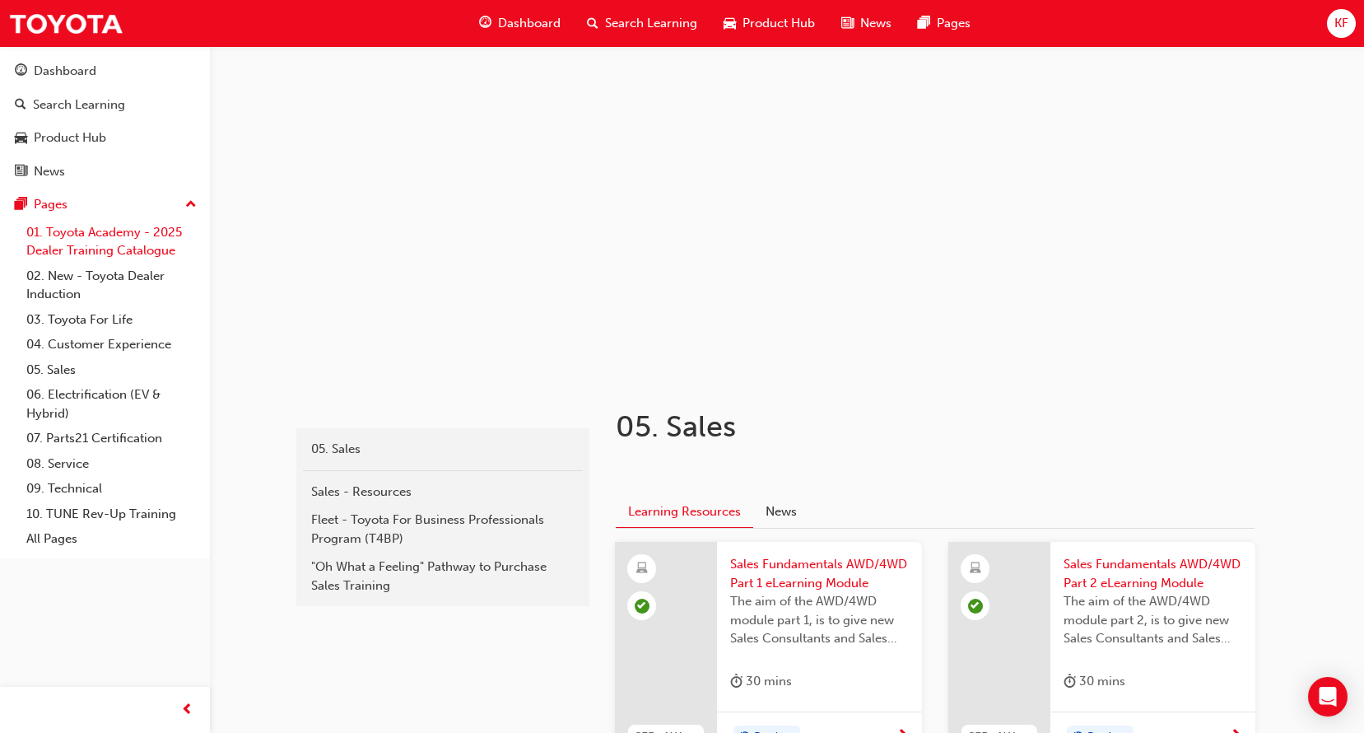
click at [109, 237] on link "01. Toyota Academy - 2025 Dealer Training Catalogue" at bounding box center [112, 242] width 184 height 44
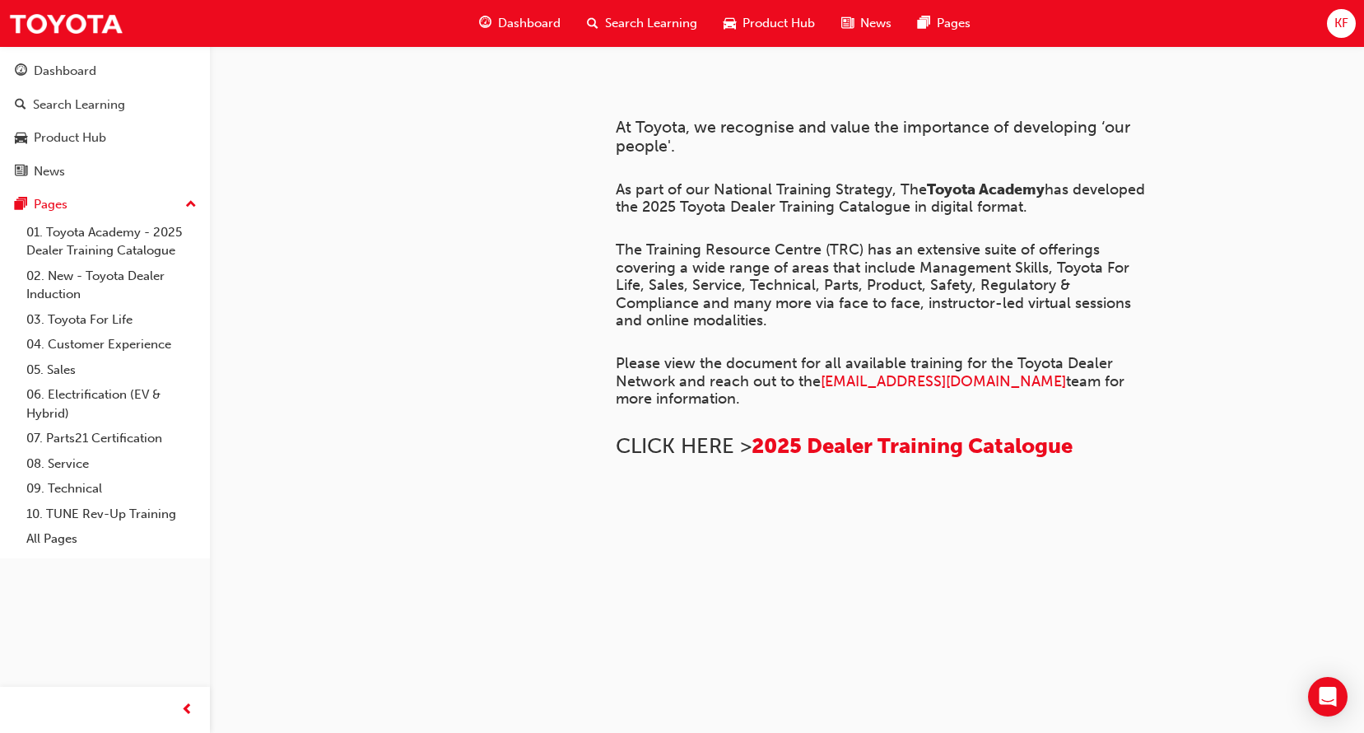
scroll to position [650, 0]
click at [859, 433] on span "2025 Dealer Training Catalogue" at bounding box center [912, 446] width 321 height 26
